Goal: Information Seeking & Learning: Learn about a topic

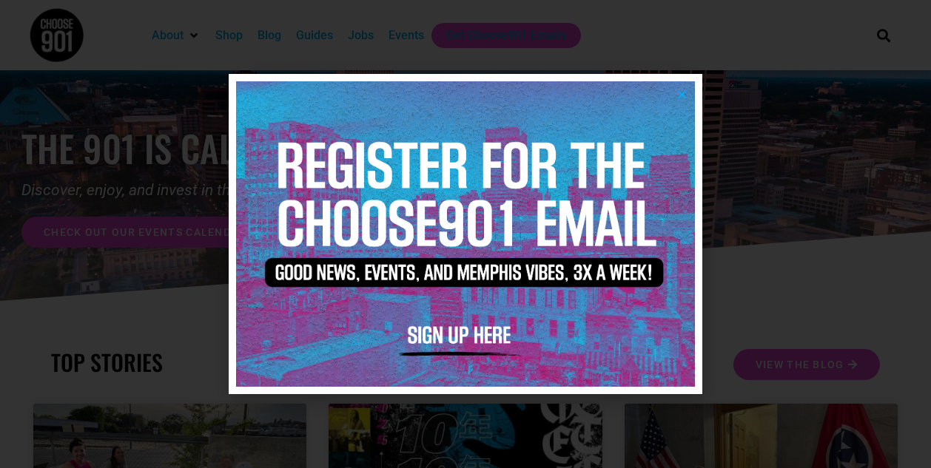
click at [683, 93] on icon "Close" at bounding box center [681, 94] width 11 height 11
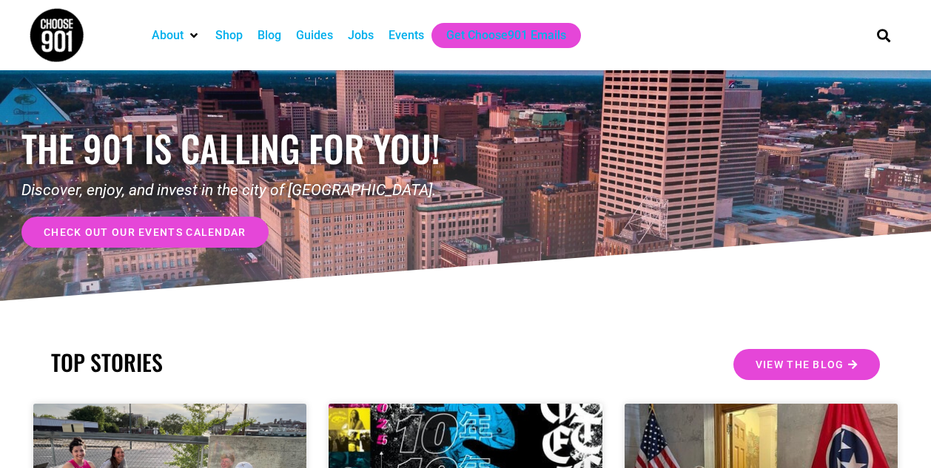
click at [412, 37] on div "Events" at bounding box center [406, 36] width 36 height 18
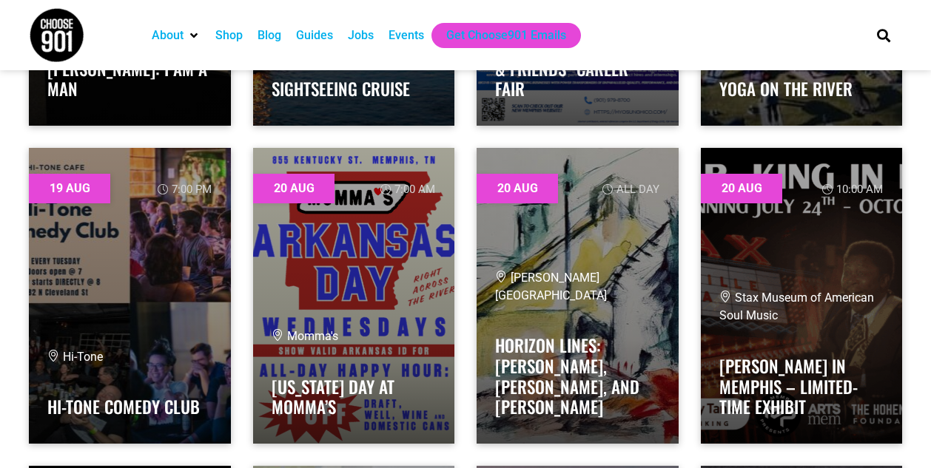
scroll to position [9970, 0]
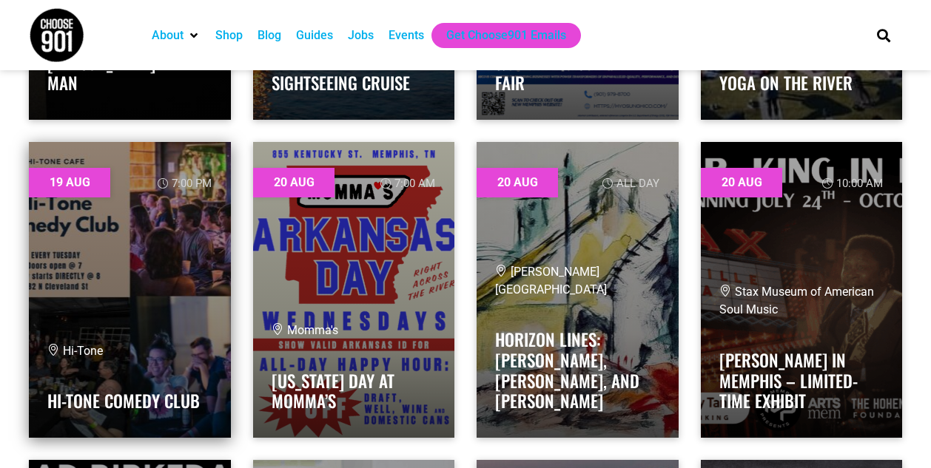
click at [103, 273] on link at bounding box center [130, 290] width 202 height 296
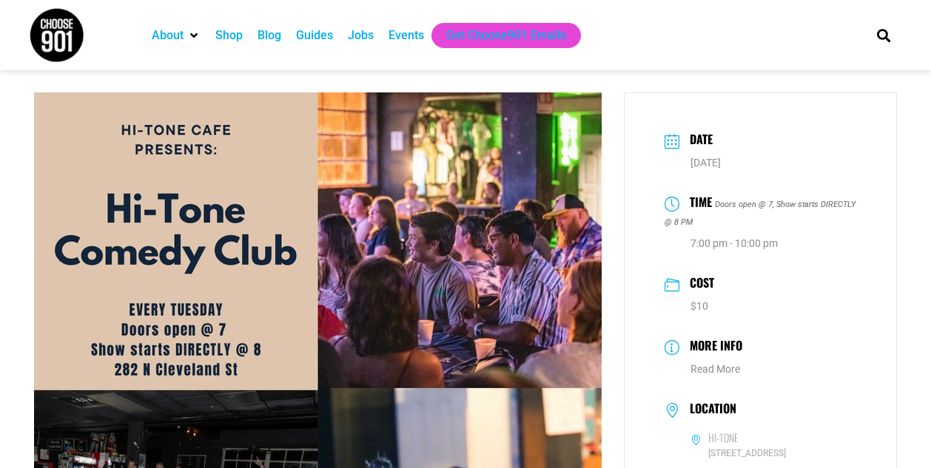
click at [673, 144] on icon at bounding box center [671, 139] width 15 height 12
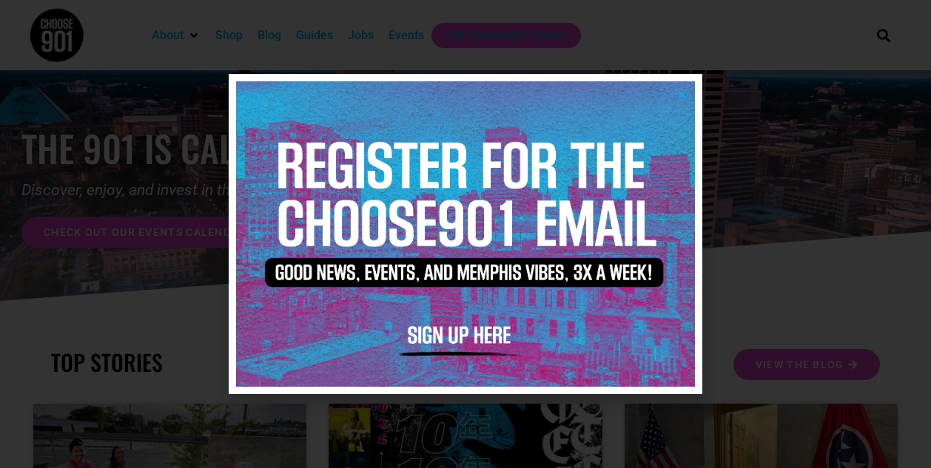
click at [680, 95] on icon "Close" at bounding box center [681, 94] width 11 height 11
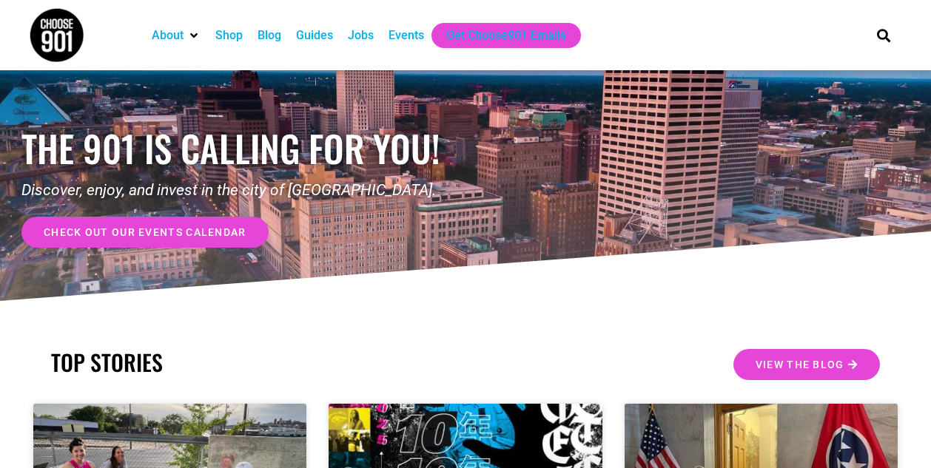
click at [409, 39] on div "Events" at bounding box center [406, 36] width 36 height 18
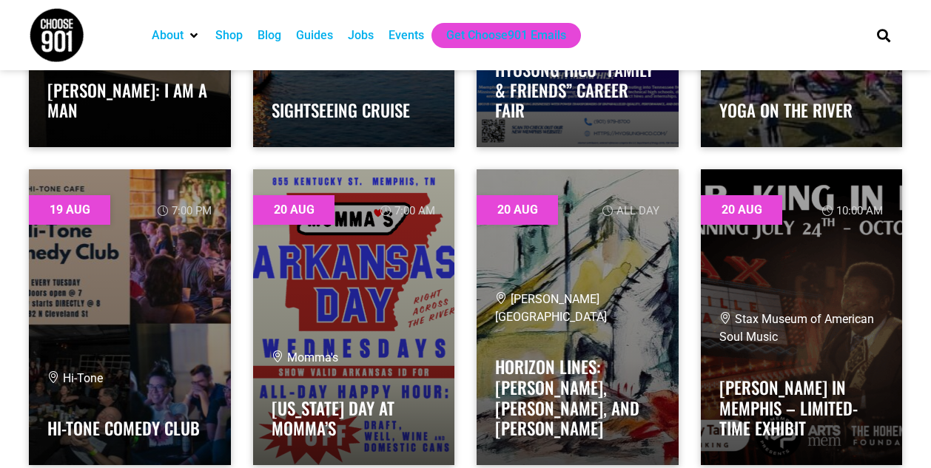
scroll to position [9982, 0]
